Goal: Task Accomplishment & Management: Manage account settings

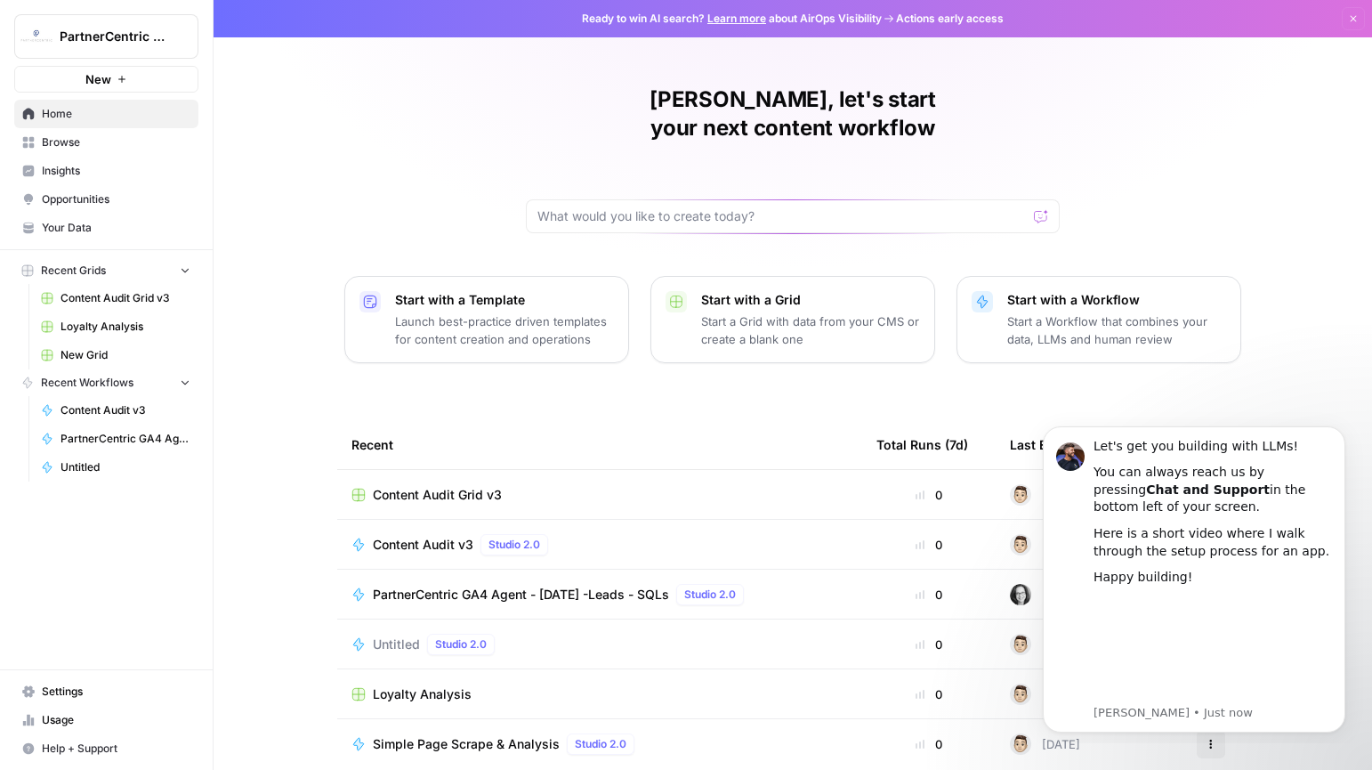
click at [61, 685] on span "Settings" at bounding box center [116, 692] width 149 height 16
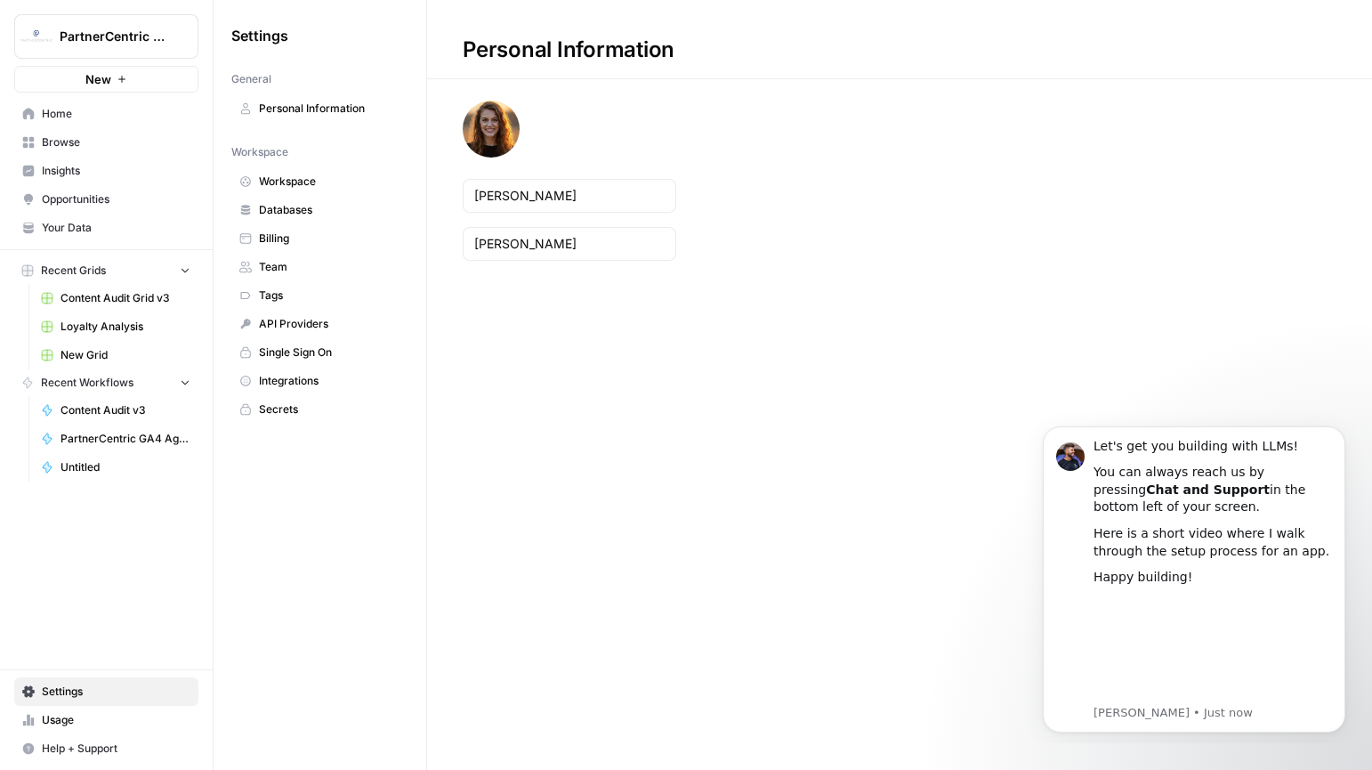
click at [63, 718] on span "Usage" at bounding box center [116, 720] width 149 height 16
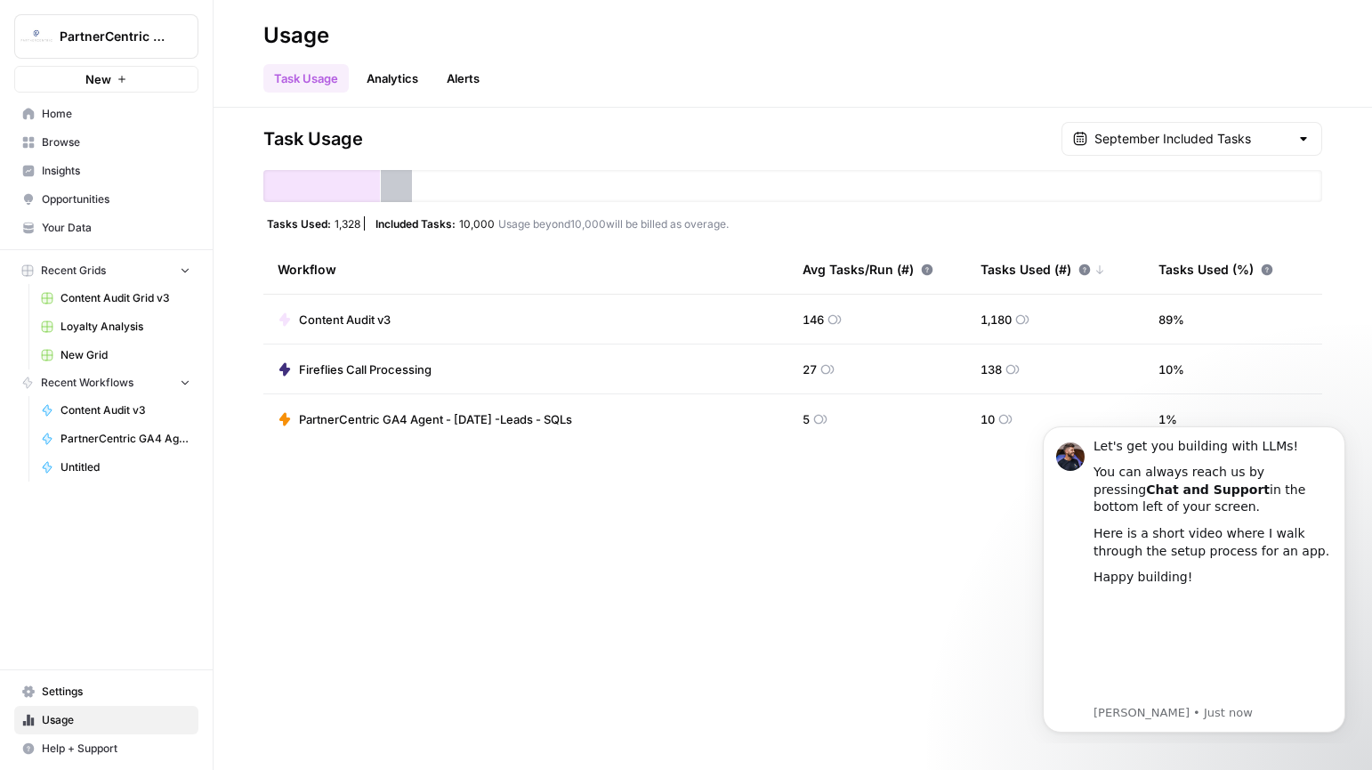
click at [177, 43] on icon "Workspace: PartnerCentric Sales Tools" at bounding box center [183, 37] width 18 height 18
click at [587, 63] on div "Task Usage Analytics Alerts" at bounding box center [792, 71] width 1059 height 43
click at [35, 699] on link "Settings" at bounding box center [106, 691] width 184 height 28
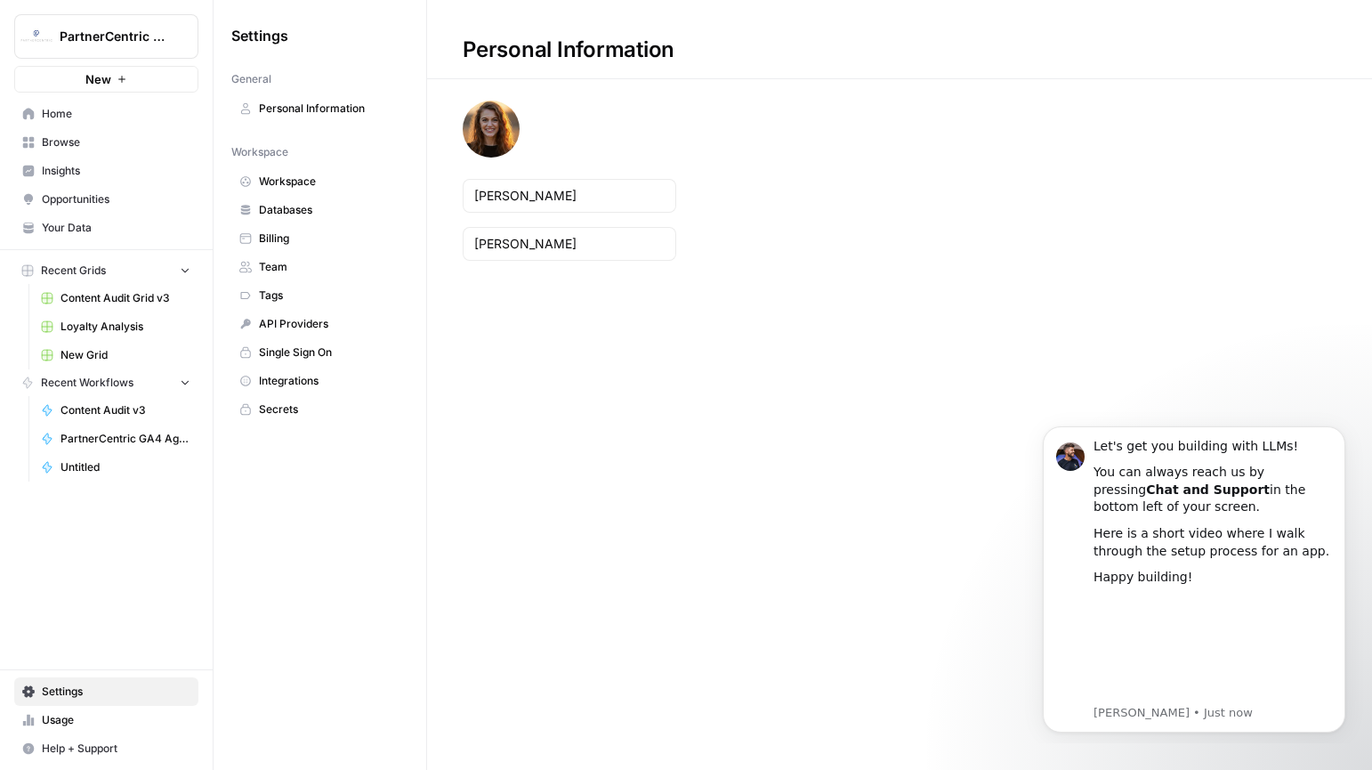
click at [278, 237] on span "Billing" at bounding box center [330, 239] width 142 height 16
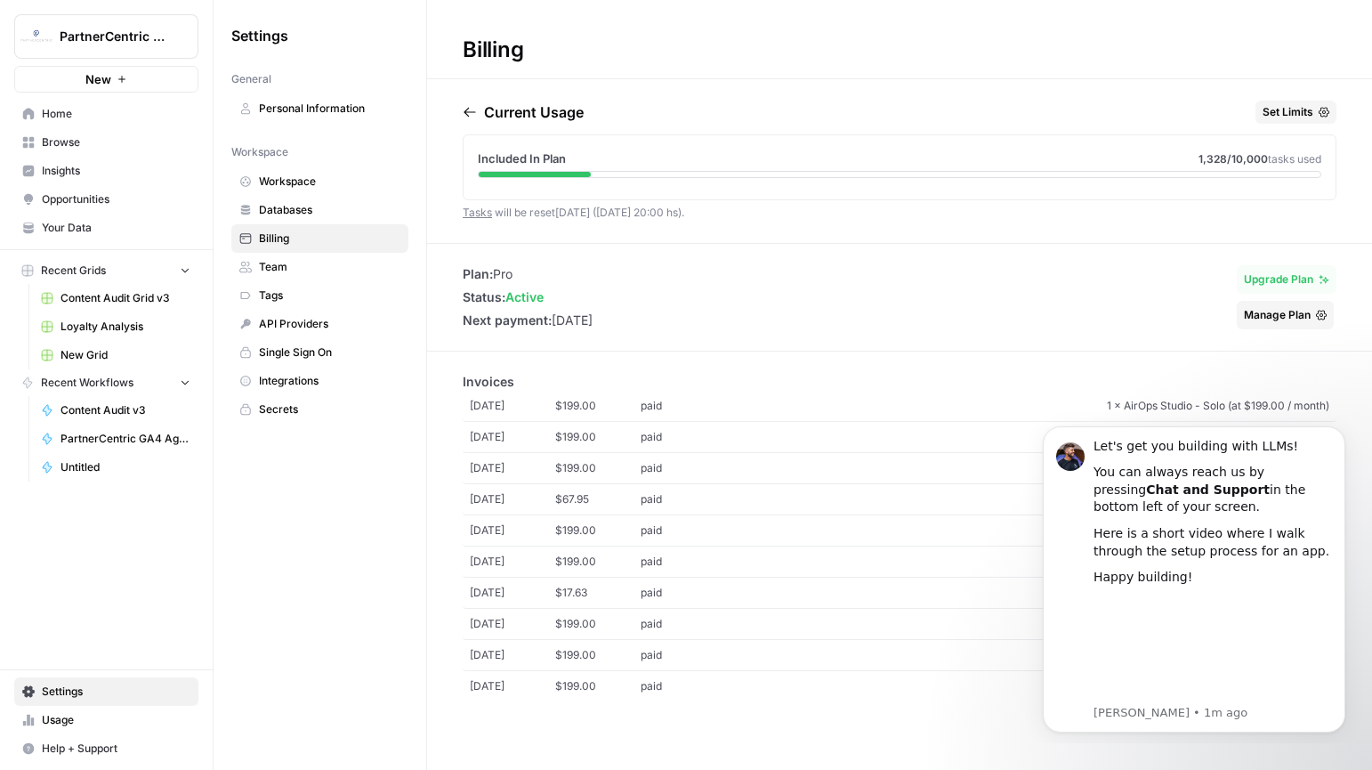
click at [789, 217] on div "Current Usage Set Limits Included In Plan 1,328 /10,000 tasks used Tasks will b…" at bounding box center [900, 172] width 874 height 142
click at [1340, 433] on icon "Dismiss notification" at bounding box center [1341, 431] width 10 height 10
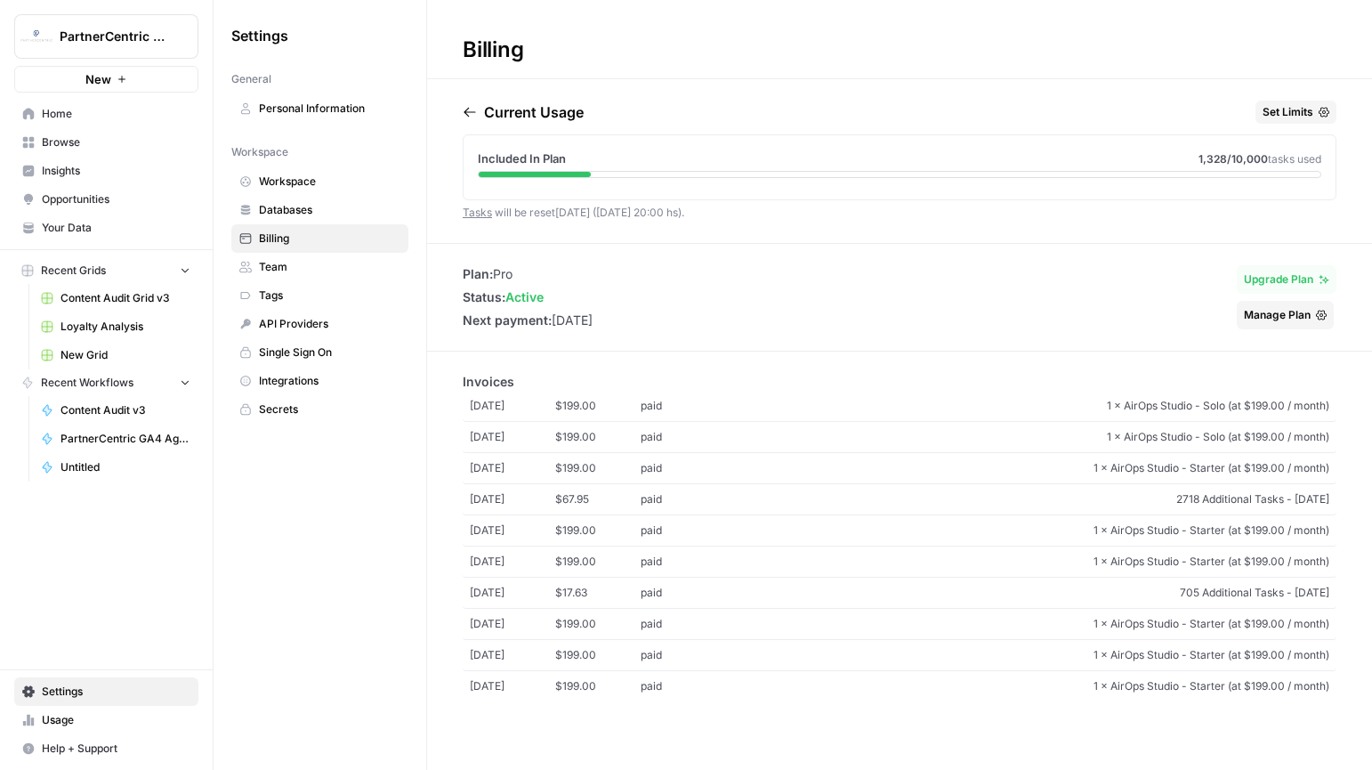
click at [1301, 302] on button "Manage Plan" at bounding box center [1285, 315] width 97 height 28
